Goal: Use online tool/utility: Utilize a website feature to perform a specific function

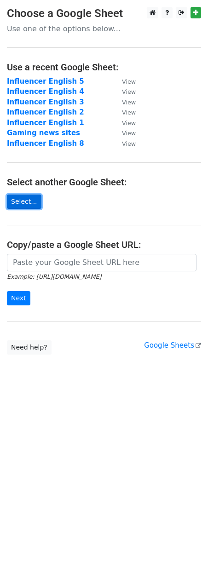
click at [33, 202] on link "Select..." at bounding box center [24, 202] width 34 height 14
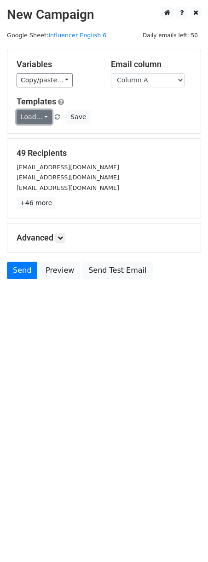
click at [45, 118] on link "Load..." at bounding box center [34, 117] width 35 height 14
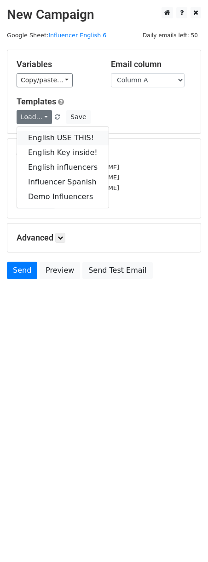
click at [65, 136] on link "English USE THIS!" at bounding box center [63, 138] width 92 height 15
